Goal: Information Seeking & Learning: Learn about a topic

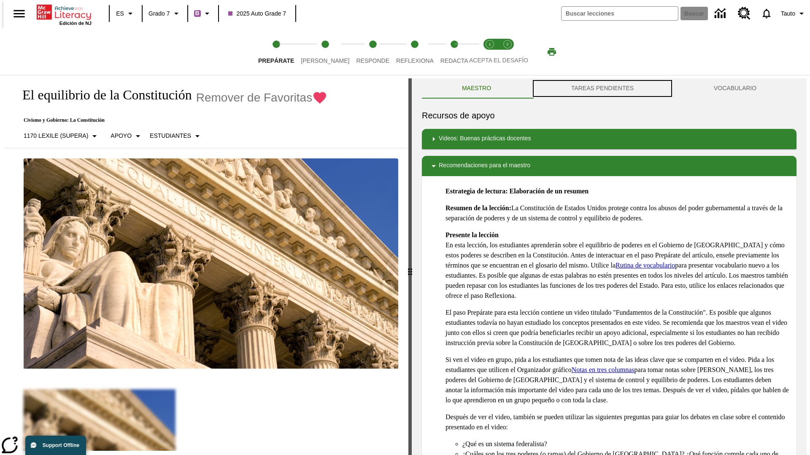
click at [602, 89] on button "TAREAS PENDIENTES" at bounding box center [602, 88] width 143 height 20
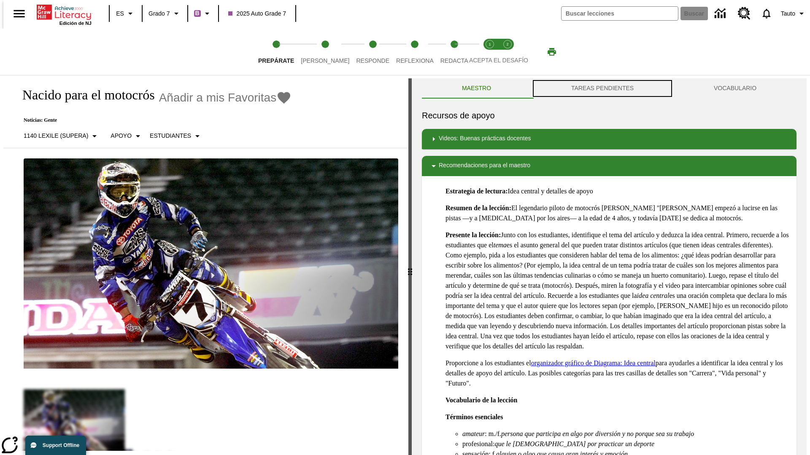
click at [602, 89] on button "TAREAS PENDIENTES" at bounding box center [602, 88] width 143 height 20
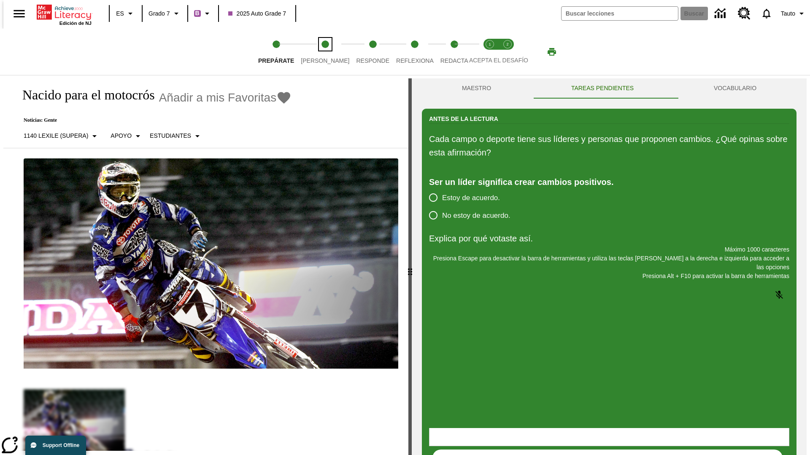
click at [318, 52] on span "[PERSON_NAME]" at bounding box center [325, 57] width 48 height 15
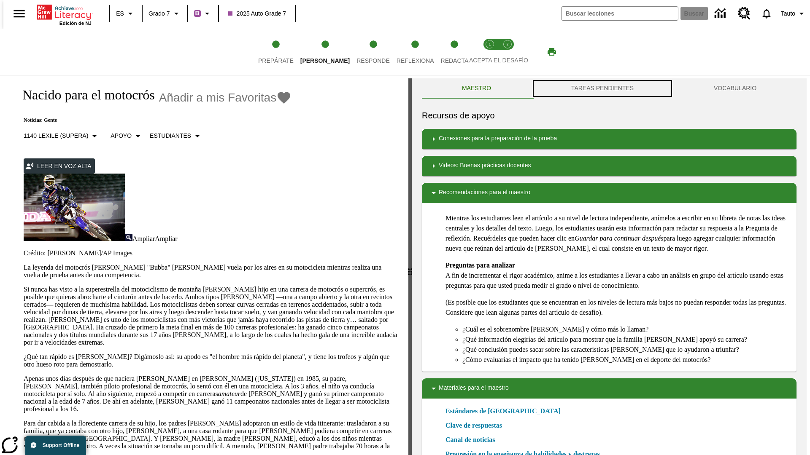
scroll to position [0, 0]
click at [602, 89] on button "TAREAS PENDIENTES" at bounding box center [602, 88] width 143 height 20
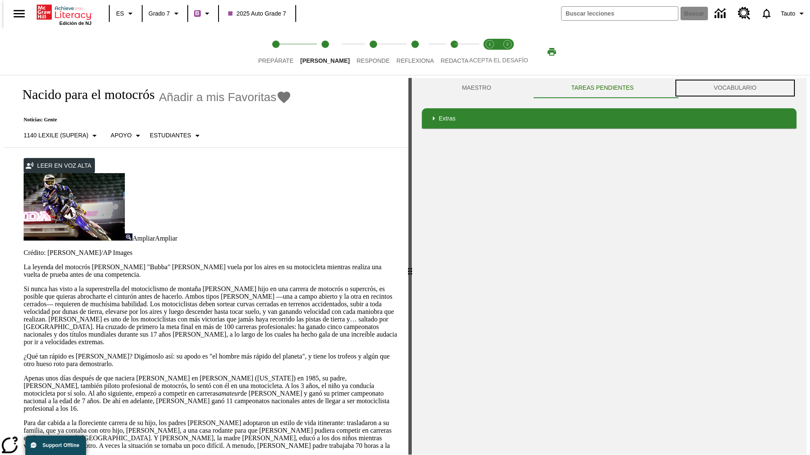
click at [737, 88] on button "VOCABULARIO" at bounding box center [734, 88] width 123 height 20
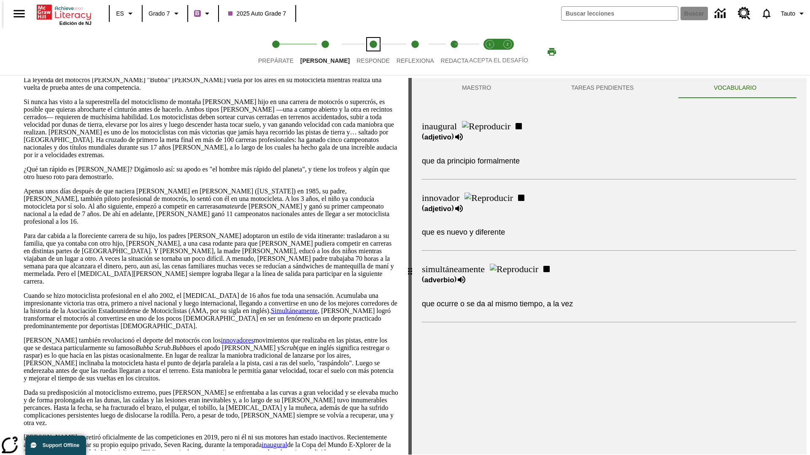
click at [360, 52] on span "Responde" at bounding box center [372, 57] width 33 height 15
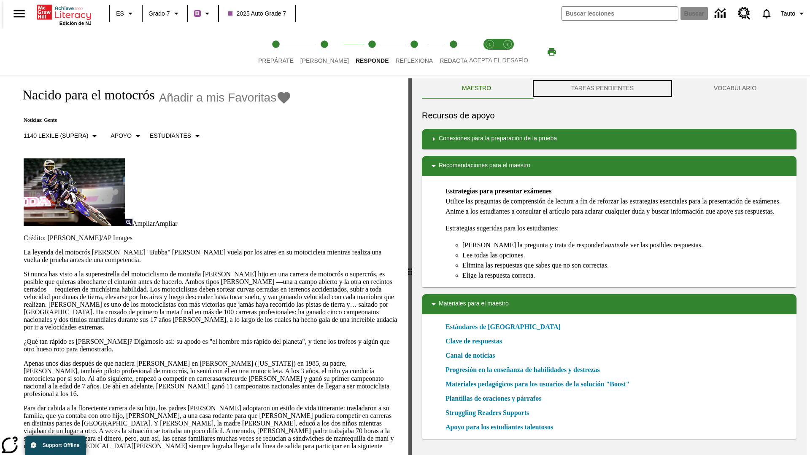
scroll to position [0, 0]
click at [602, 89] on button "TAREAS PENDIENTES" at bounding box center [602, 88] width 143 height 20
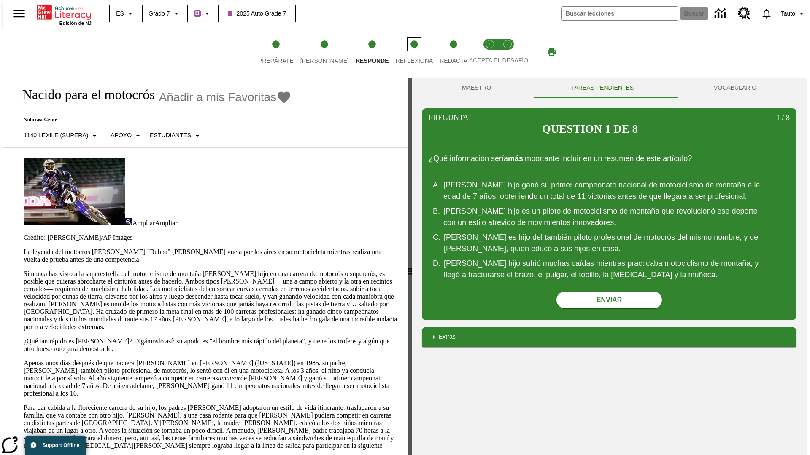
click at [403, 52] on span "Reflexiona" at bounding box center [414, 57] width 38 height 15
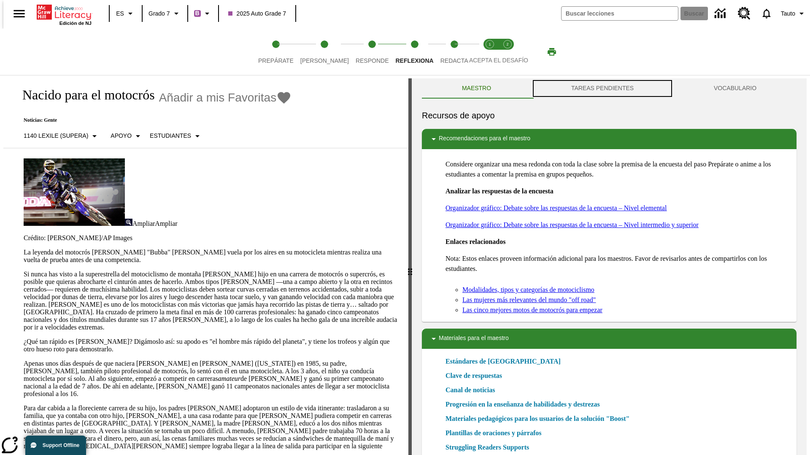
scroll to position [0, 0]
click at [602, 89] on button "TAREAS PENDIENTES" at bounding box center [602, 88] width 143 height 20
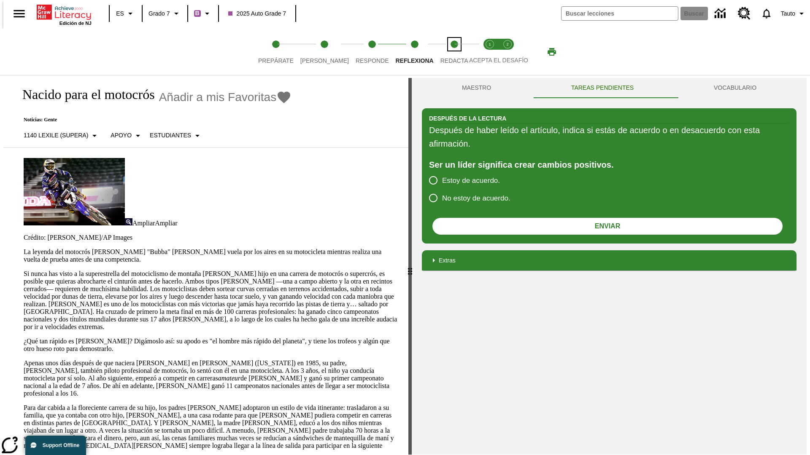
click at [445, 52] on span "Redacta" at bounding box center [454, 57] width 28 height 15
